Goal: Information Seeking & Learning: Check status

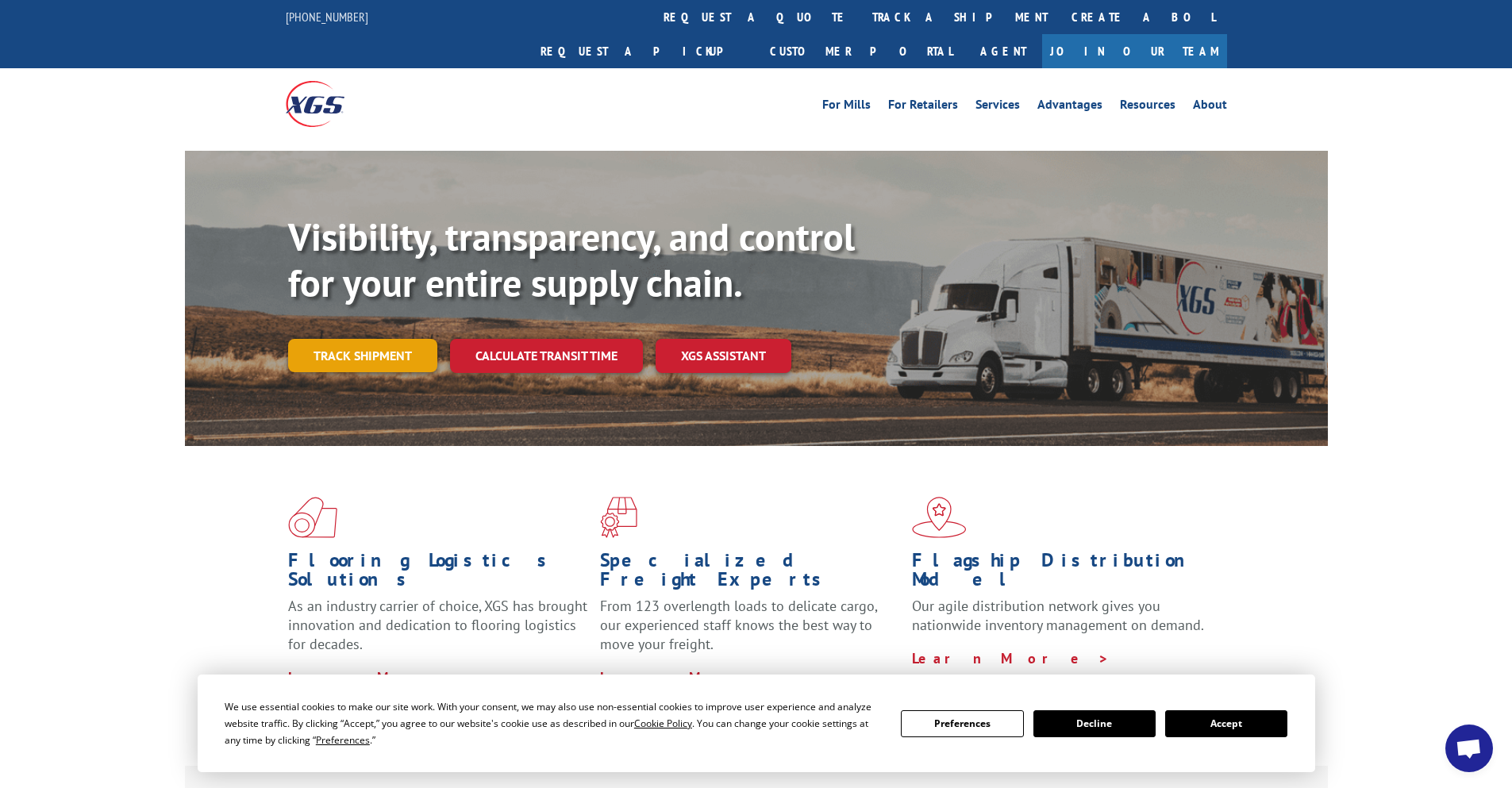
click at [359, 339] on link "Track shipment" at bounding box center [362, 356] width 149 height 33
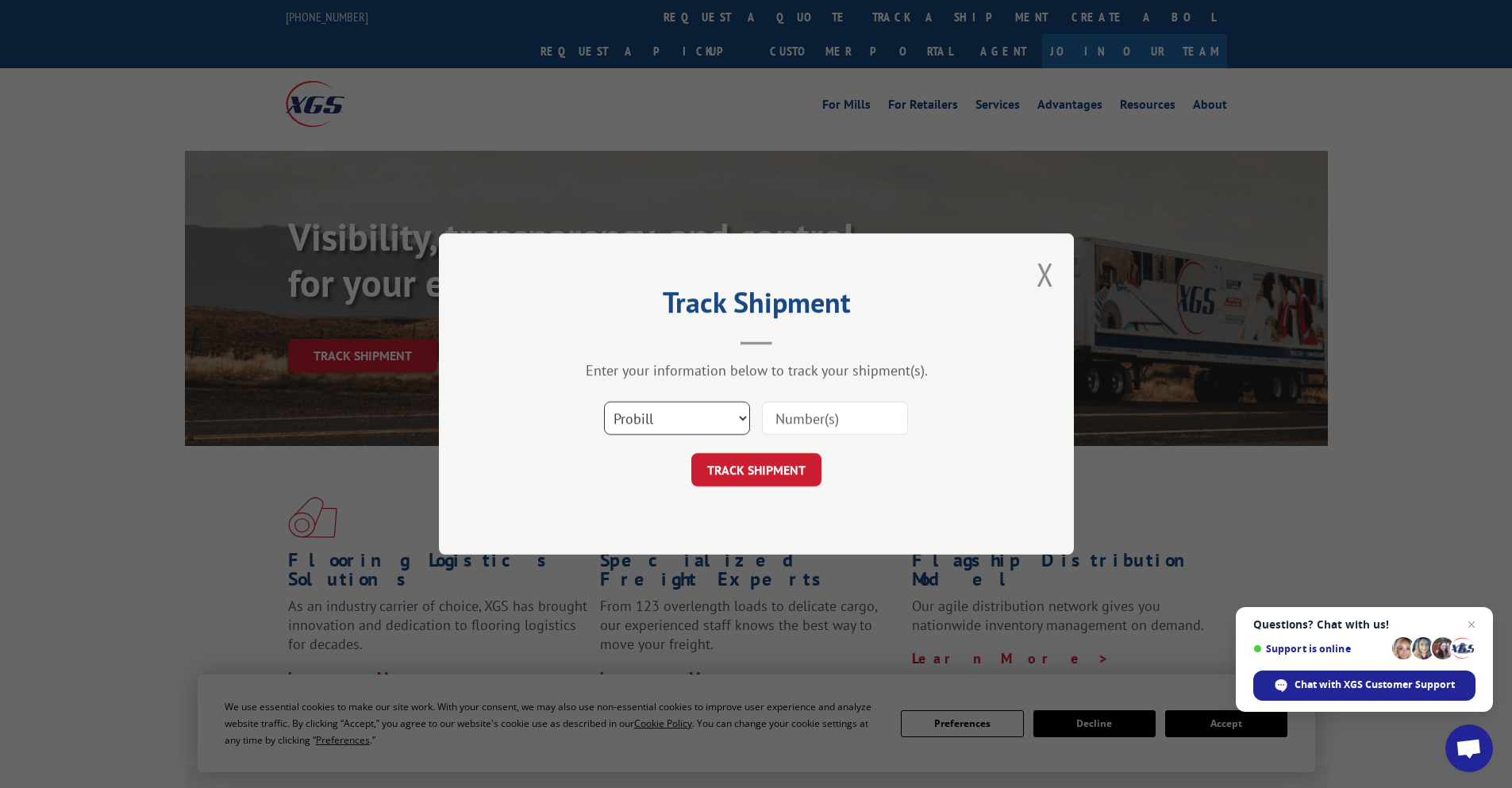
click at [694, 412] on select "Select category... Probill BOL PO" at bounding box center [677, 419] width 146 height 33
select select "bol"
click at [604, 402] on select "Select category... Probill BOL PO" at bounding box center [677, 419] width 146 height 33
click at [791, 419] on input at bounding box center [835, 419] width 146 height 33
type input "121272"
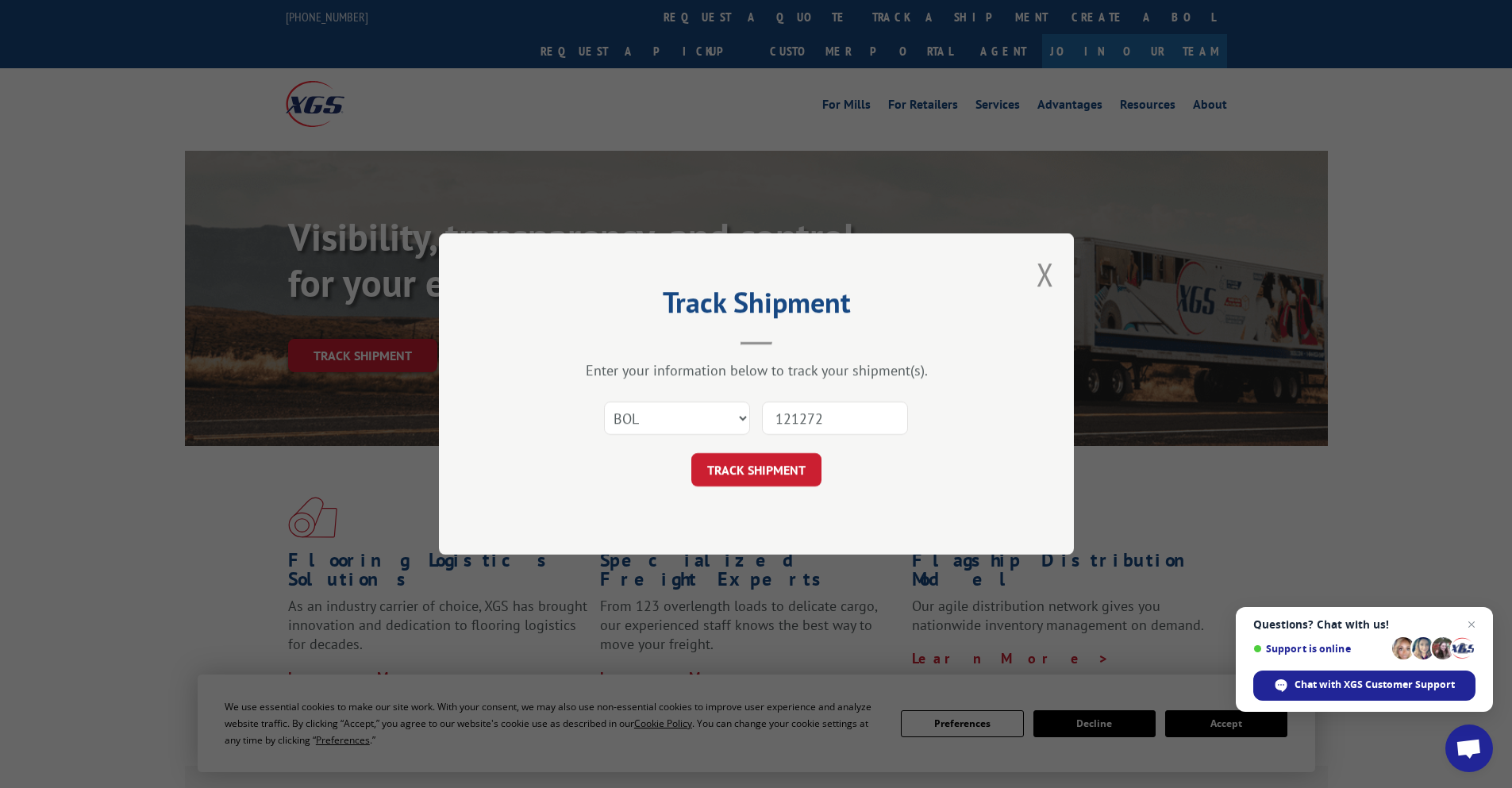
click button "TRACK SHIPMENT" at bounding box center [756, 470] width 131 height 33
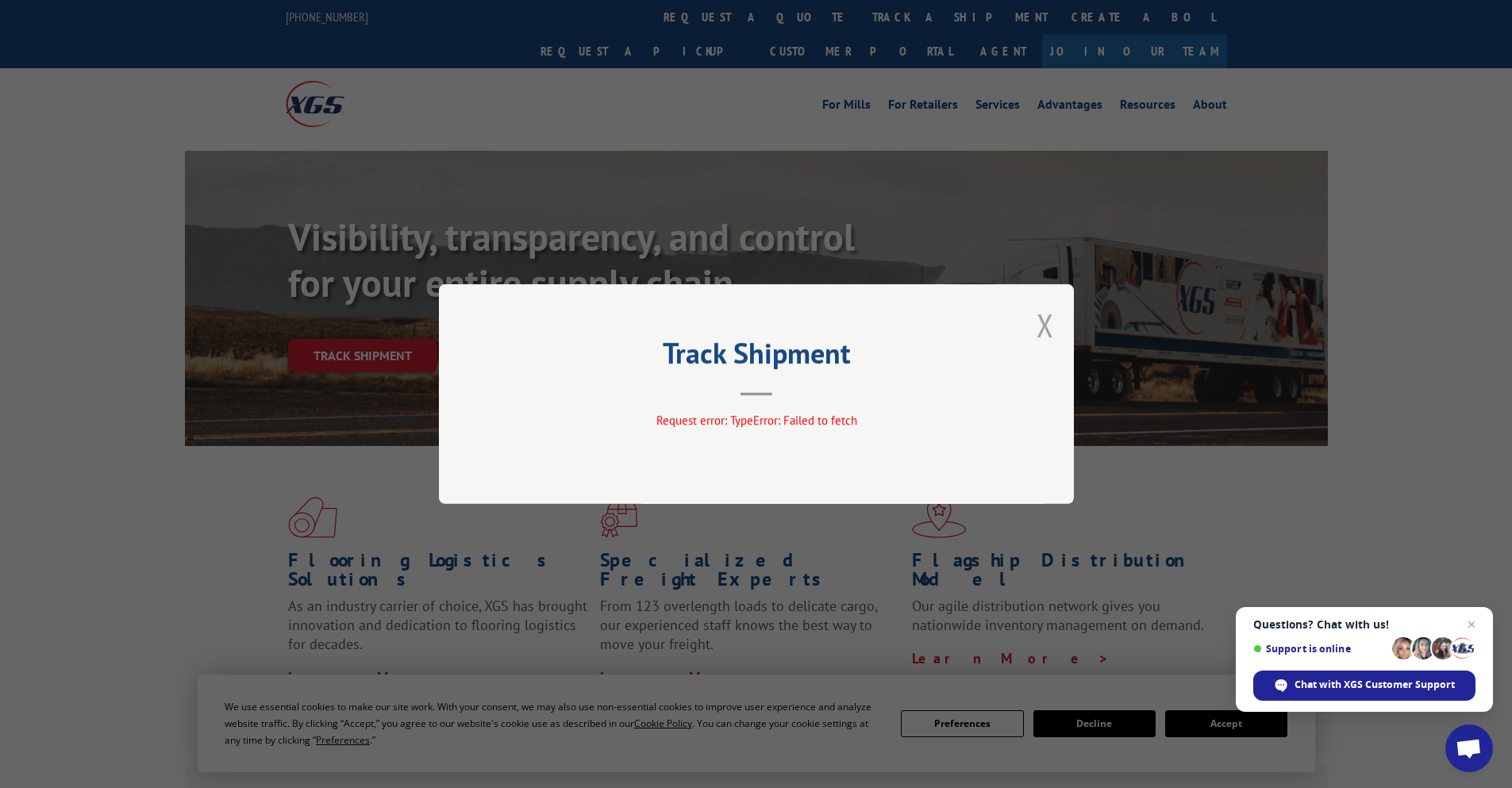
click at [1051, 319] on button "Close modal" at bounding box center [1045, 324] width 18 height 42
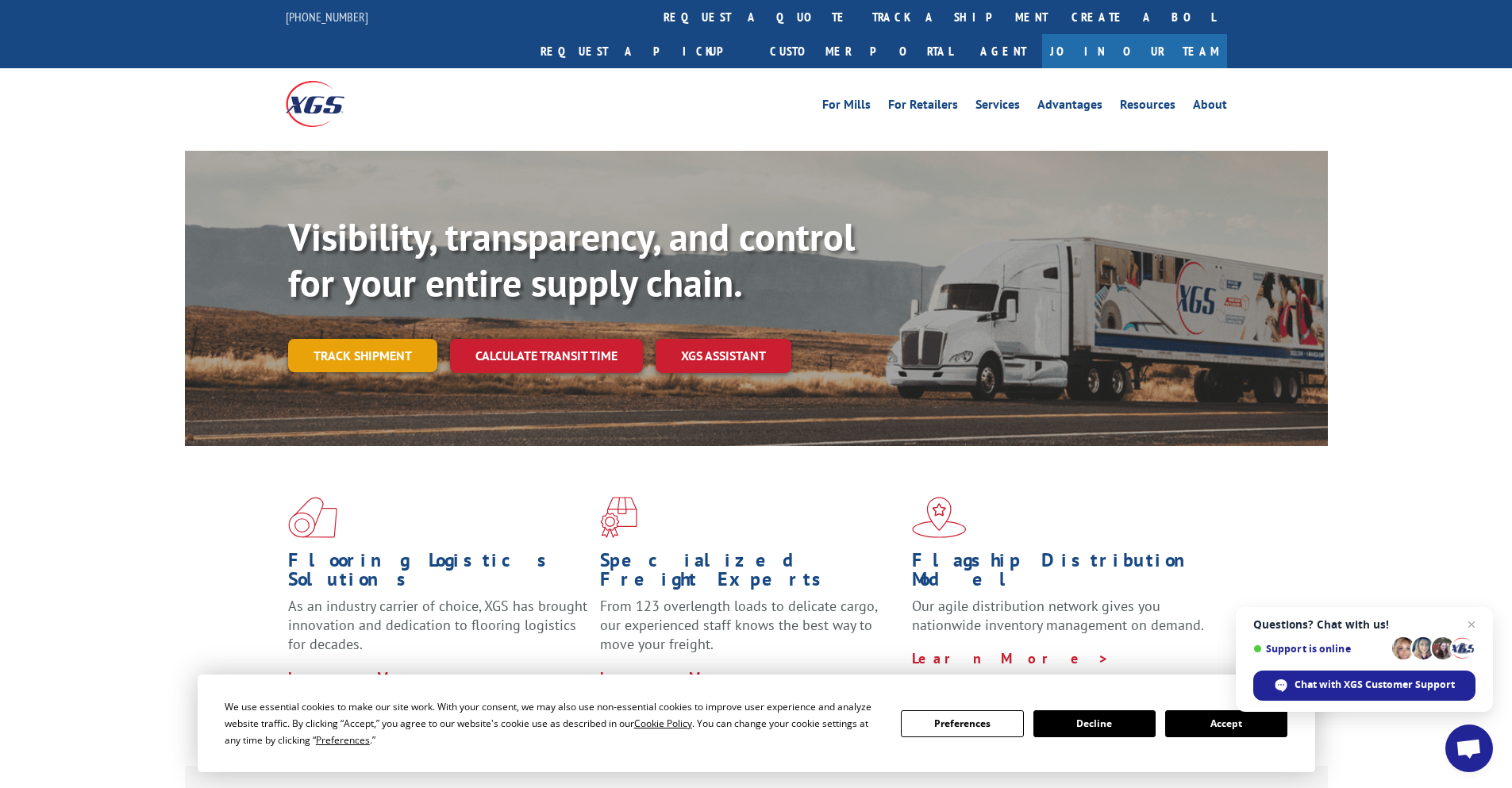
click at [401, 339] on link "Track shipment" at bounding box center [362, 356] width 149 height 33
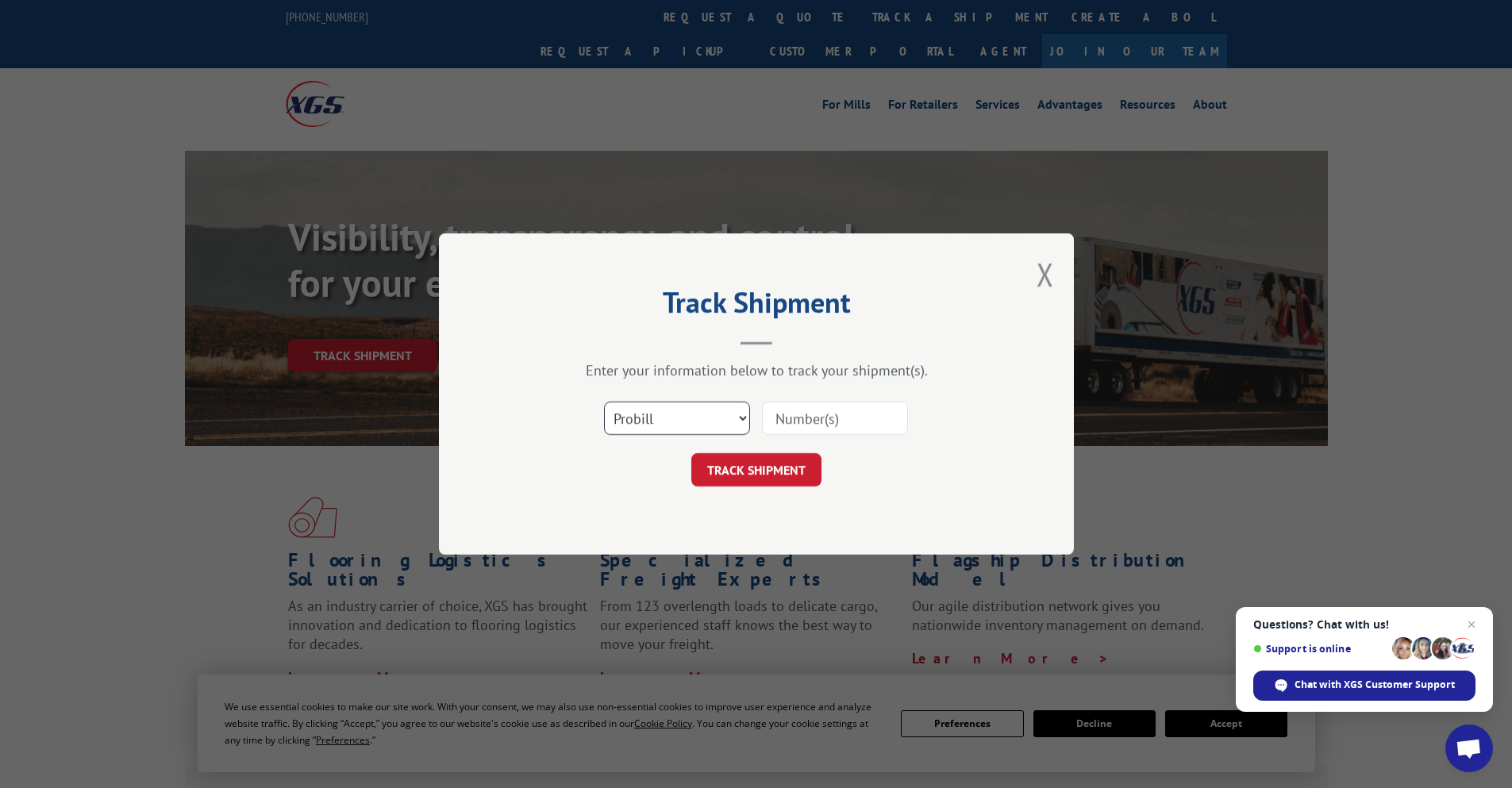
click at [727, 415] on select "Select category... Probill BOL PO" at bounding box center [677, 419] width 146 height 33
select select "po"
click at [604, 402] on select "Select category... Probill BOL PO" at bounding box center [677, 419] width 146 height 33
click at [778, 417] on input at bounding box center [835, 419] width 146 height 33
type input "121272"
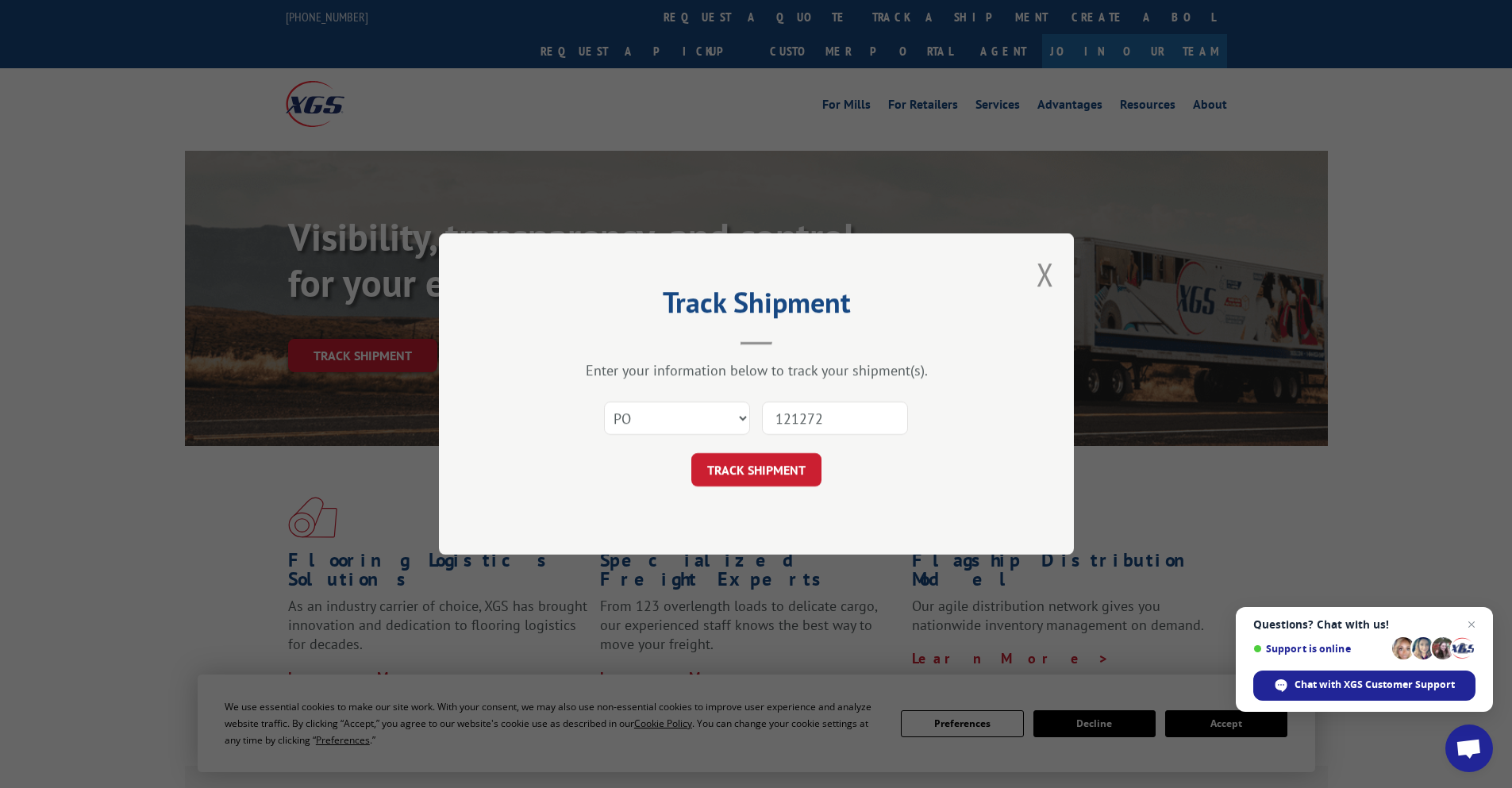
click button "TRACK SHIPMENT" at bounding box center [756, 470] width 131 height 33
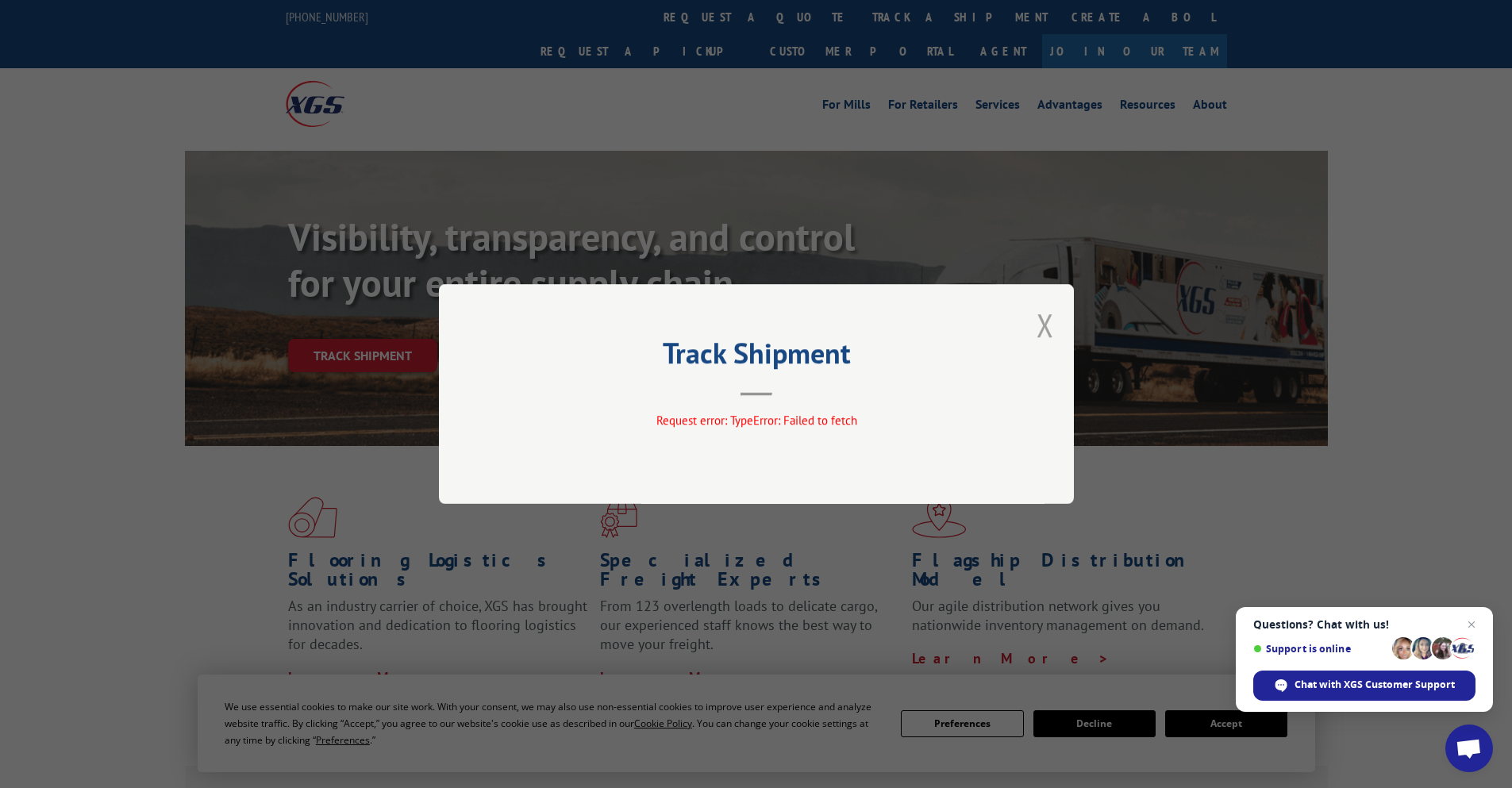
click at [1048, 316] on button "Close modal" at bounding box center [1045, 324] width 18 height 42
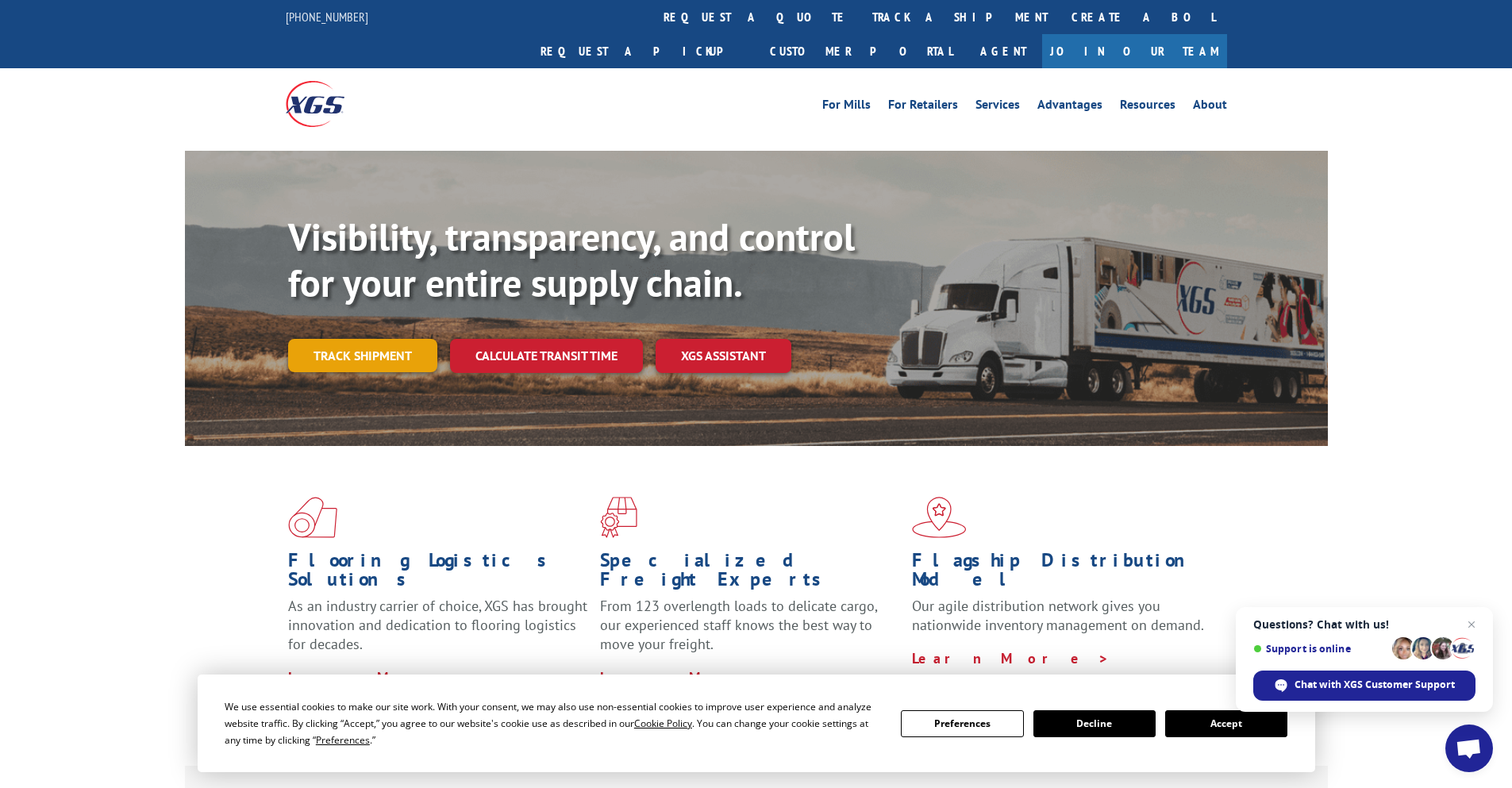
click at [406, 339] on link "Track shipment" at bounding box center [362, 356] width 149 height 33
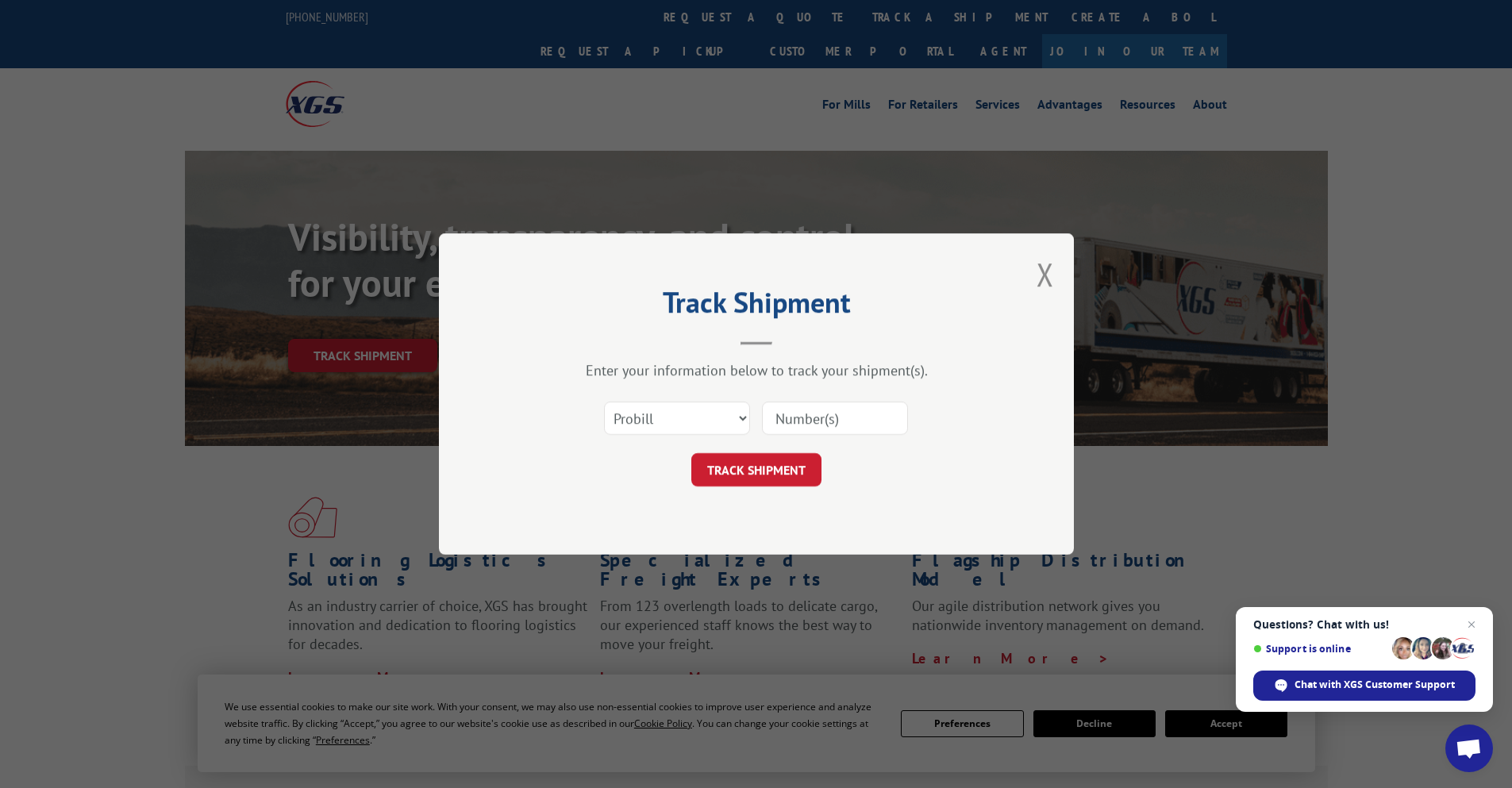
click at [824, 408] on input at bounding box center [835, 419] width 146 height 33
type input "121272"
click button "TRACK SHIPMENT" at bounding box center [756, 470] width 131 height 33
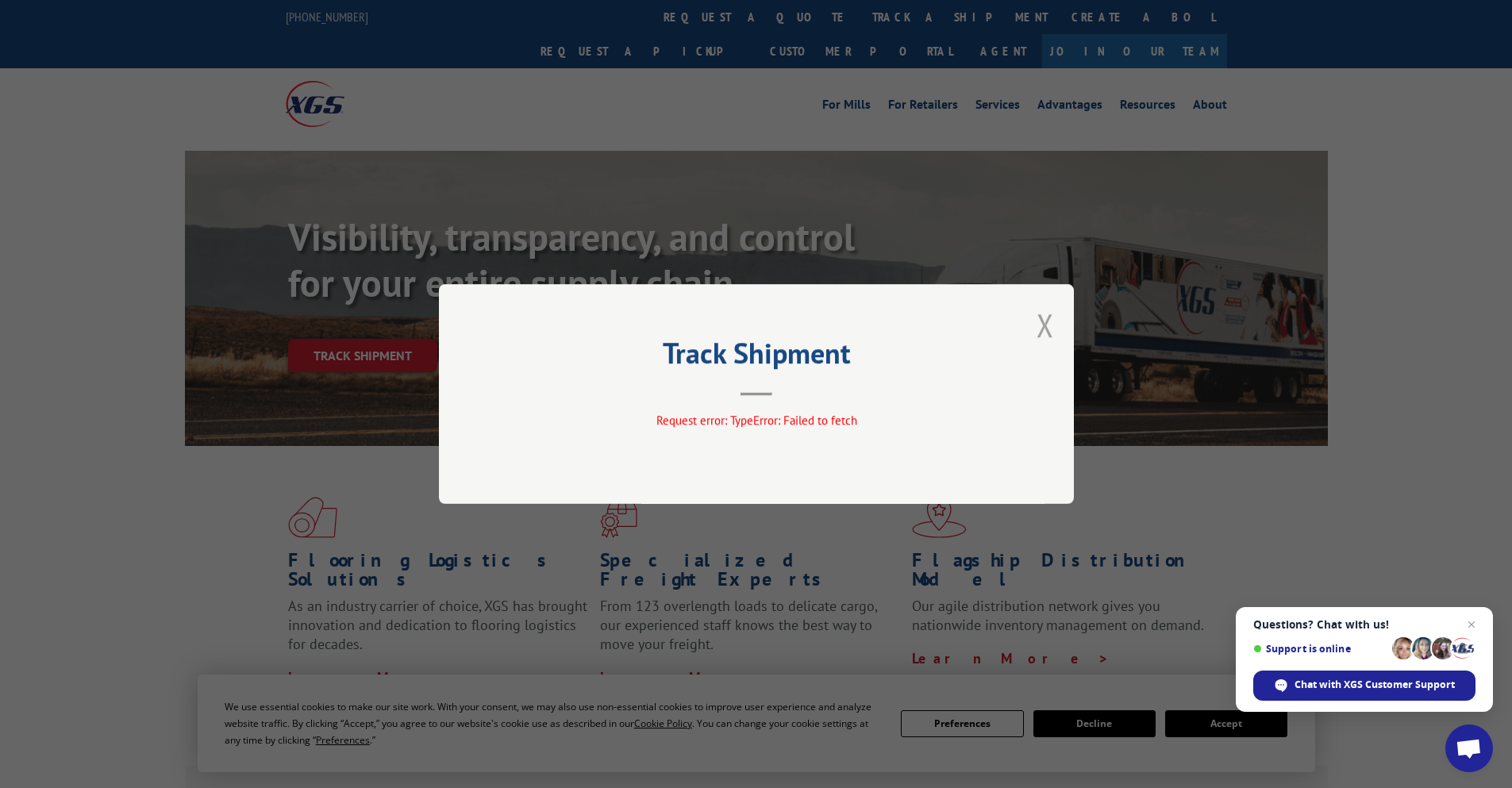
click at [1045, 320] on button "Close modal" at bounding box center [1045, 324] width 18 height 42
